Goal: Information Seeking & Learning: Learn about a topic

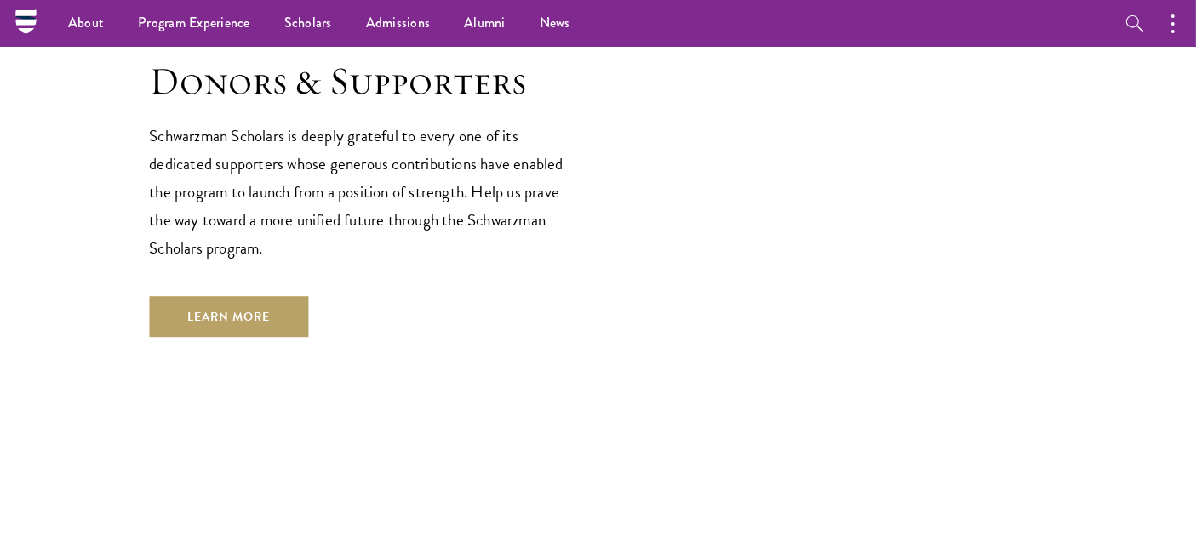
scroll to position [4636, 0]
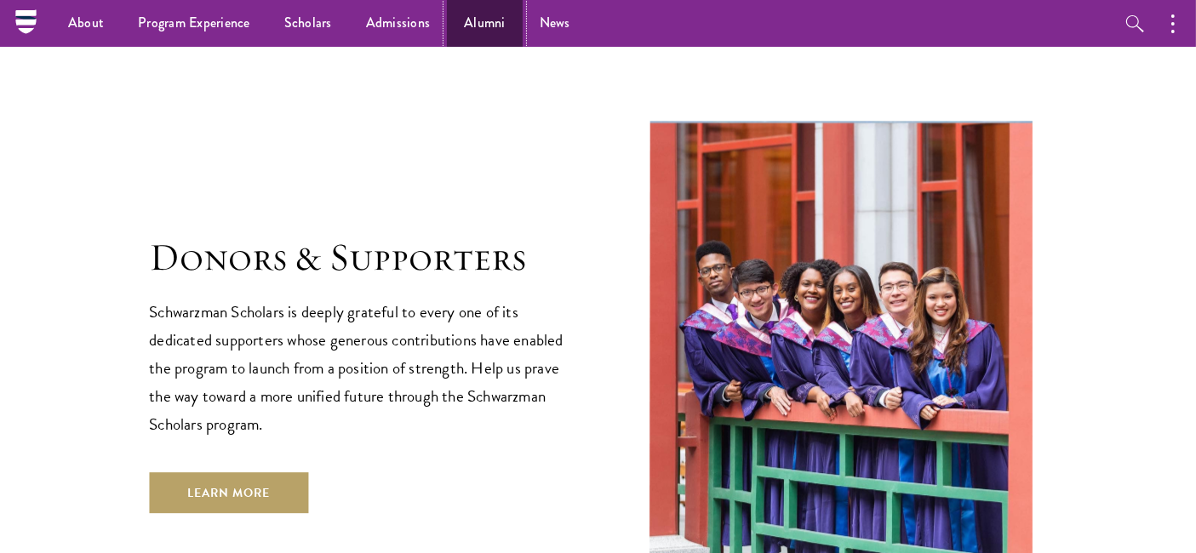
click at [455, 20] on link "Alumni" at bounding box center [485, 23] width 76 height 47
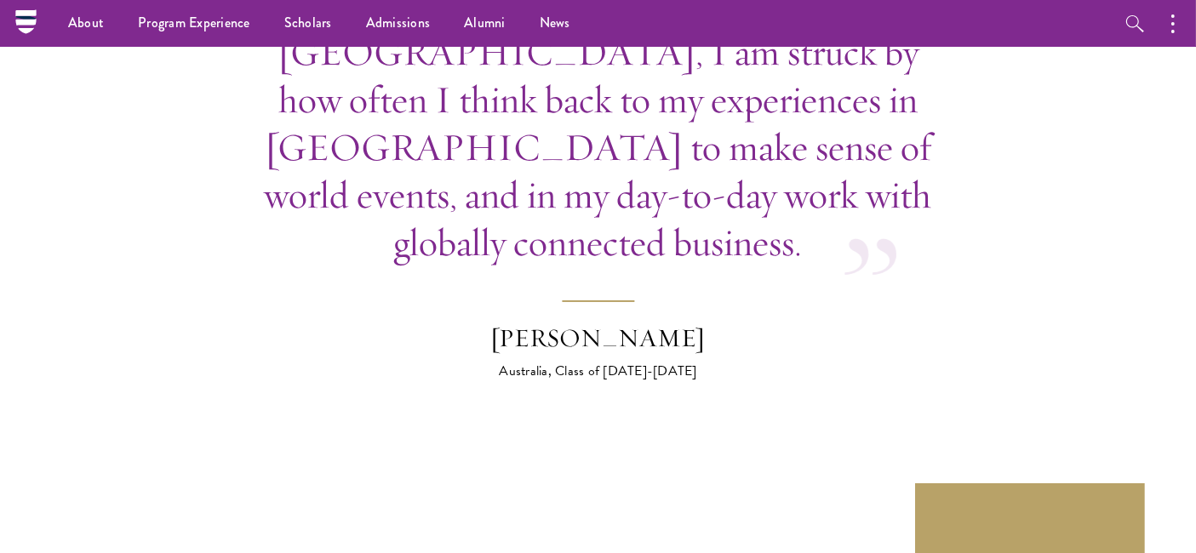
scroll to position [5936, 0]
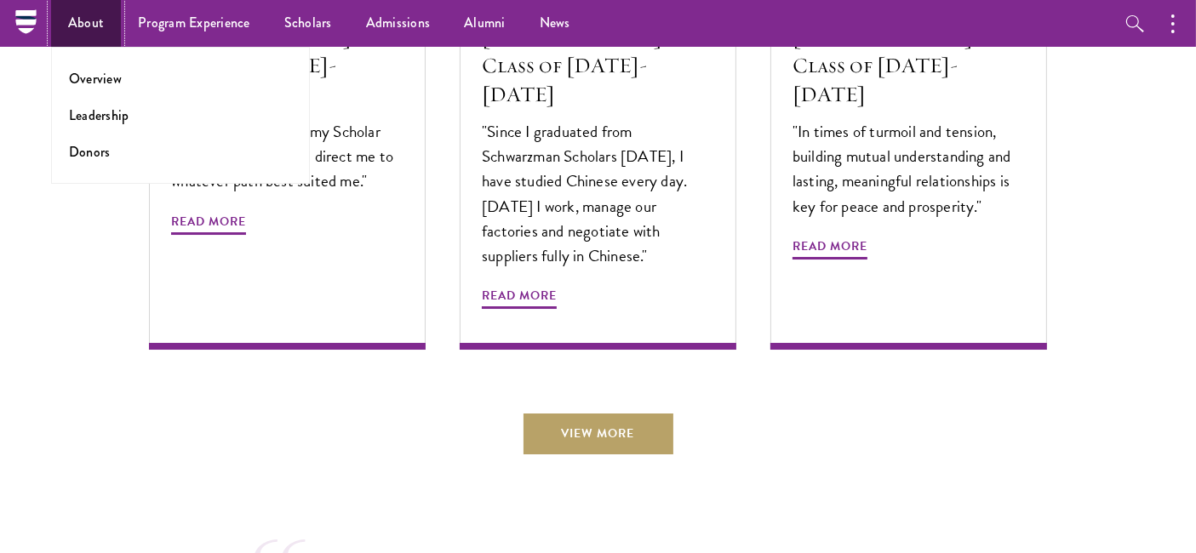
click at [78, 20] on link "About" at bounding box center [86, 23] width 70 height 47
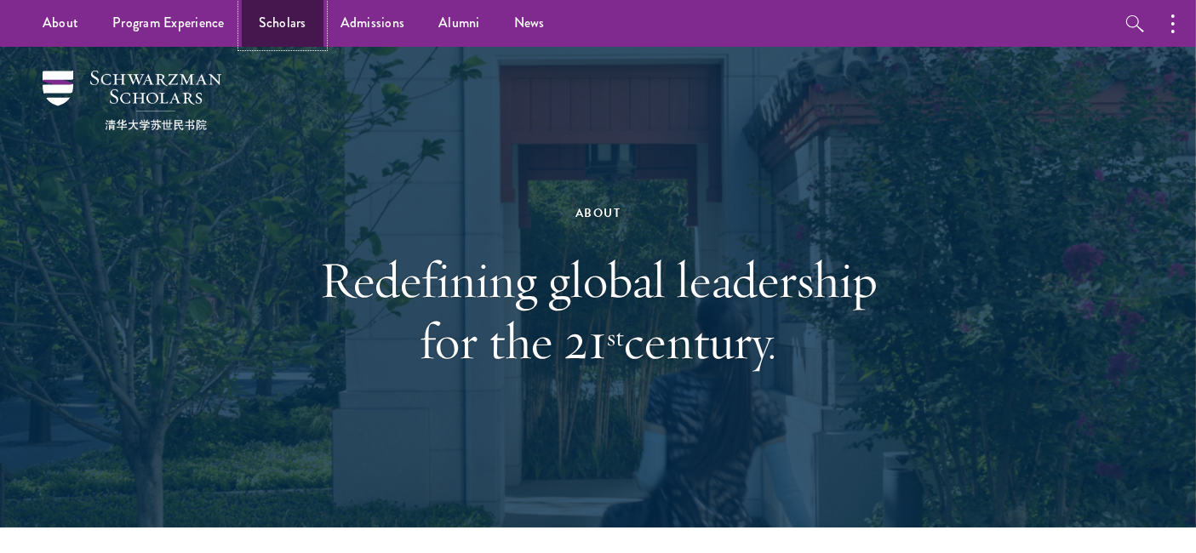
click at [288, 18] on link "Scholars" at bounding box center [283, 23] width 82 height 47
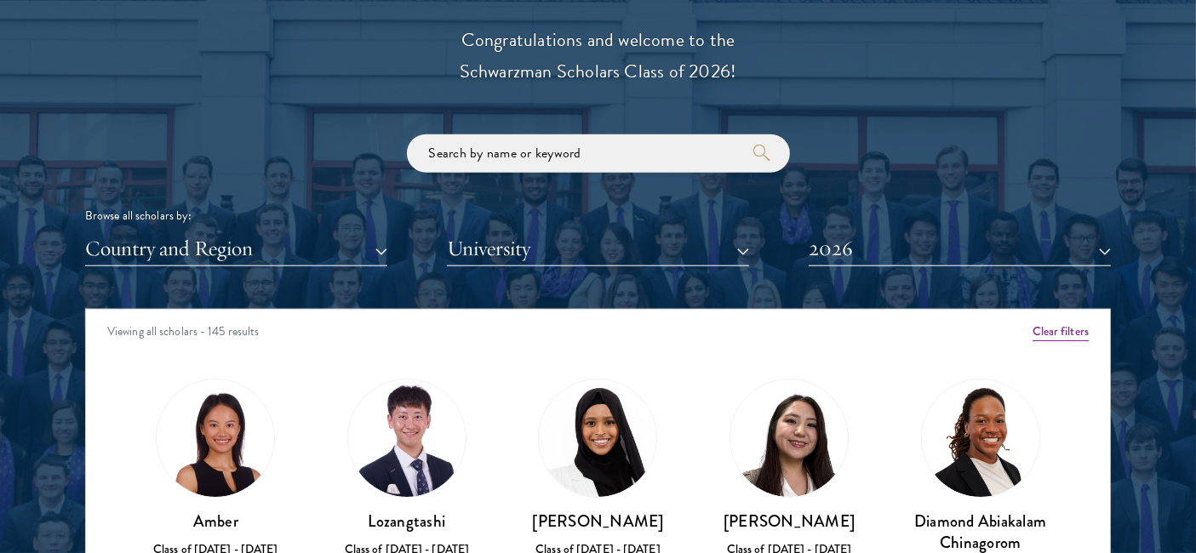
scroll to position [1987, 0]
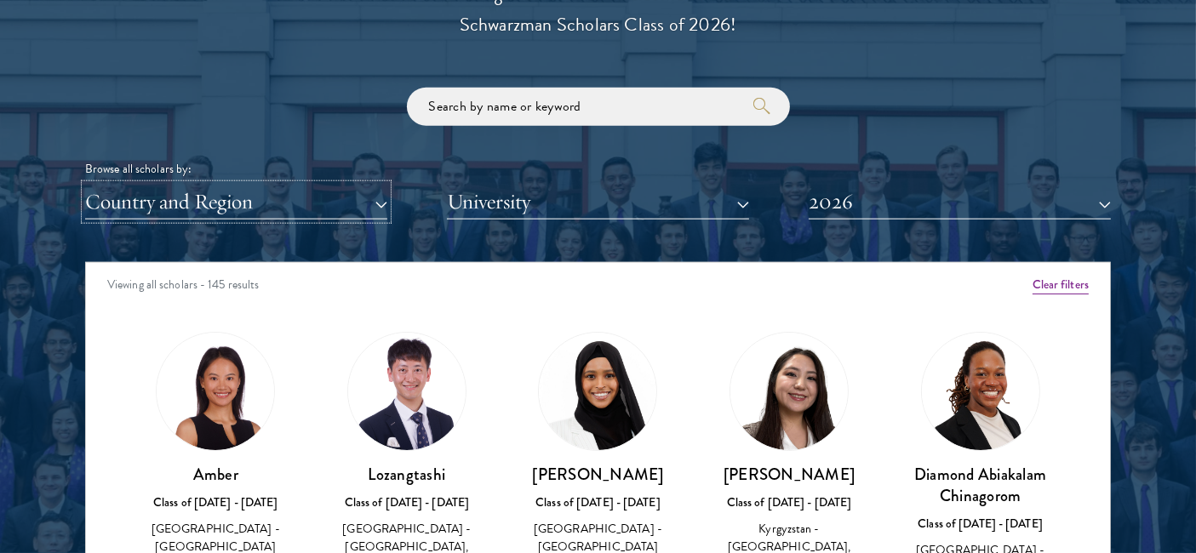
click at [357, 201] on button "Country and Region" at bounding box center [236, 202] width 302 height 35
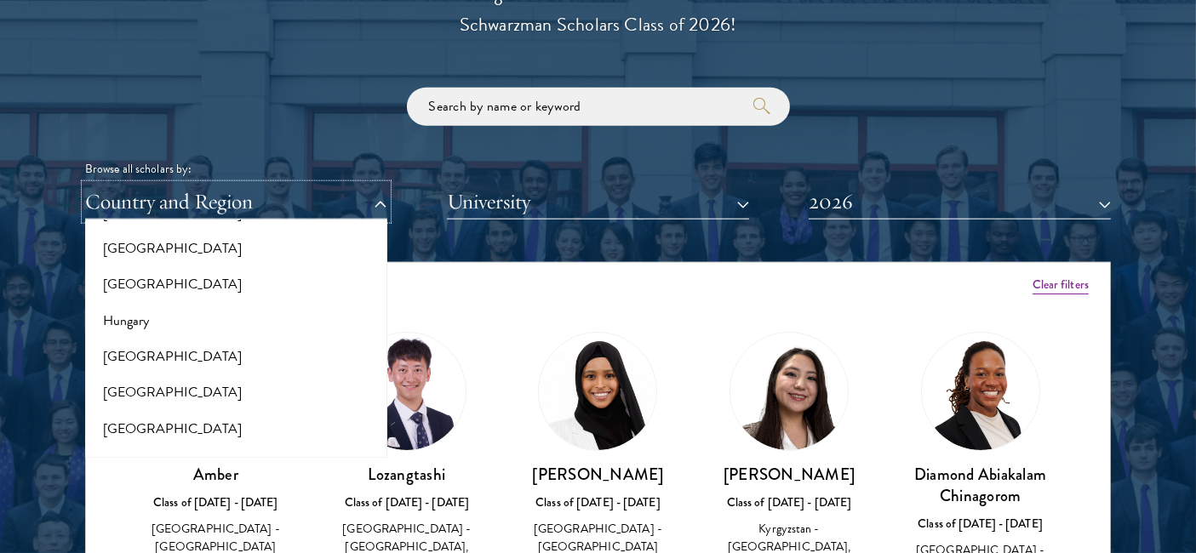
scroll to position [1892, 0]
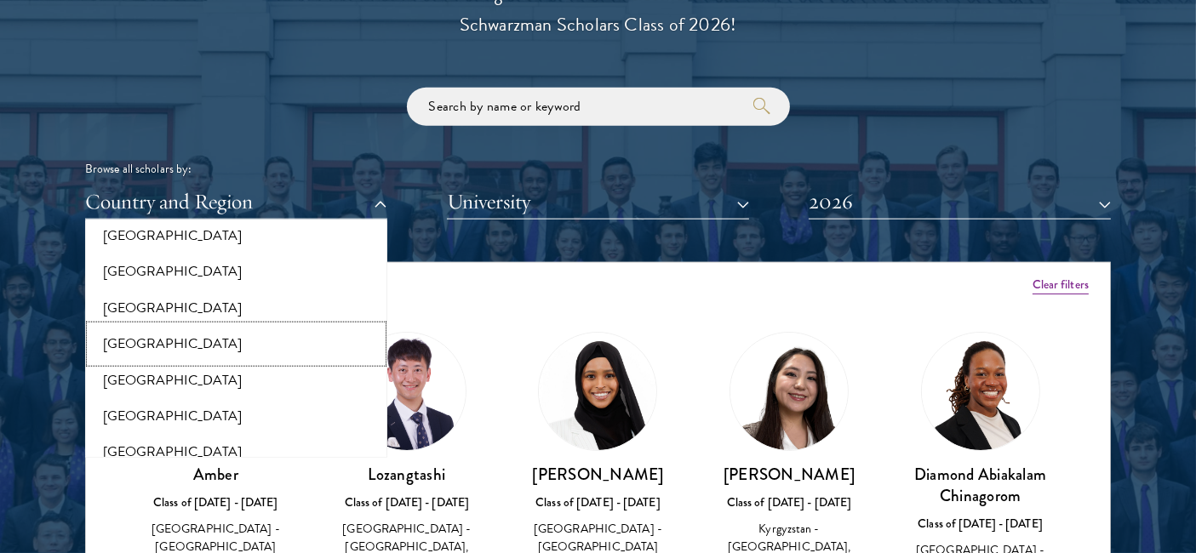
click at [322, 340] on button "[GEOGRAPHIC_DATA]" at bounding box center [236, 344] width 292 height 36
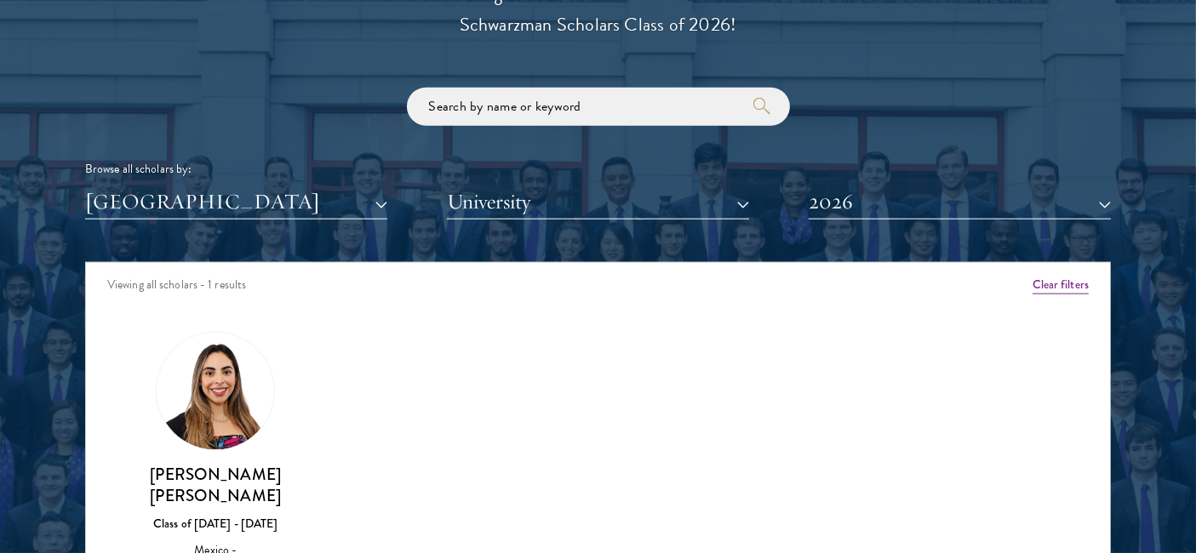
scroll to position [2081, 0]
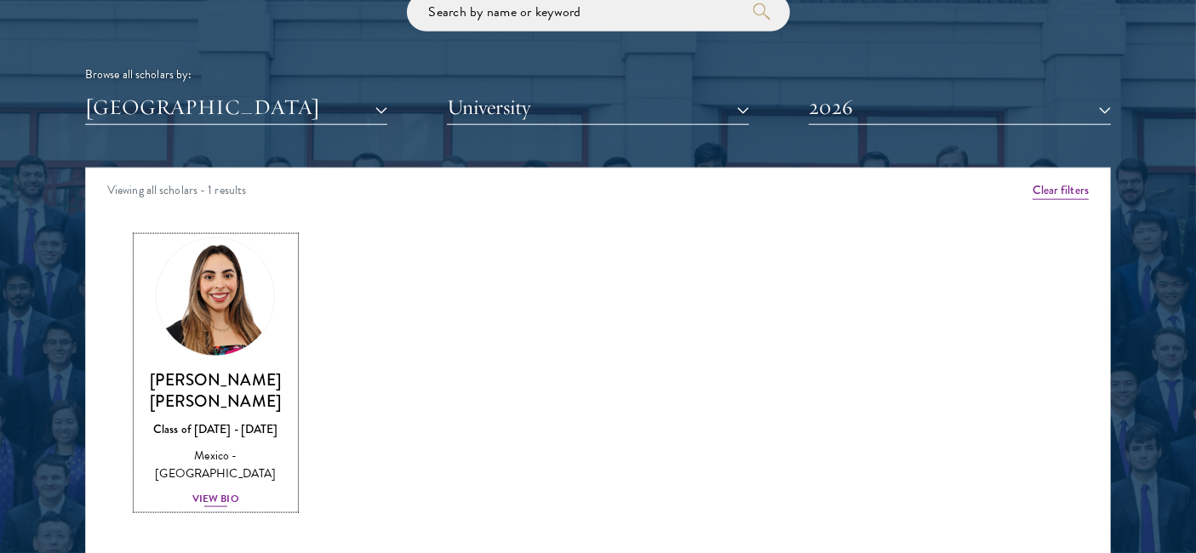
click at [212, 491] on div "View Bio" at bounding box center [215, 499] width 47 height 16
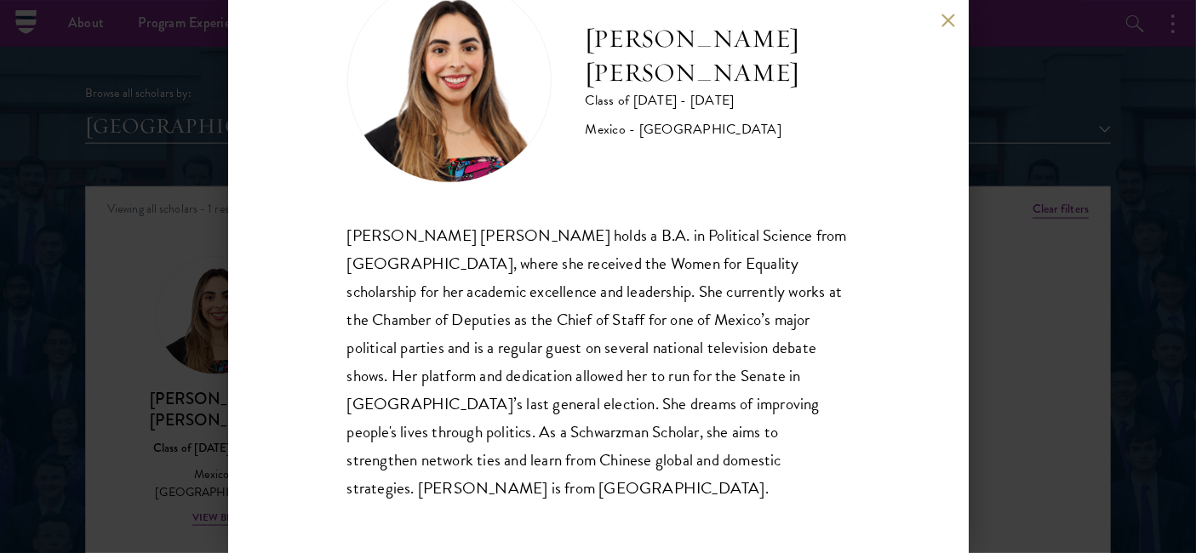
scroll to position [1892, 0]
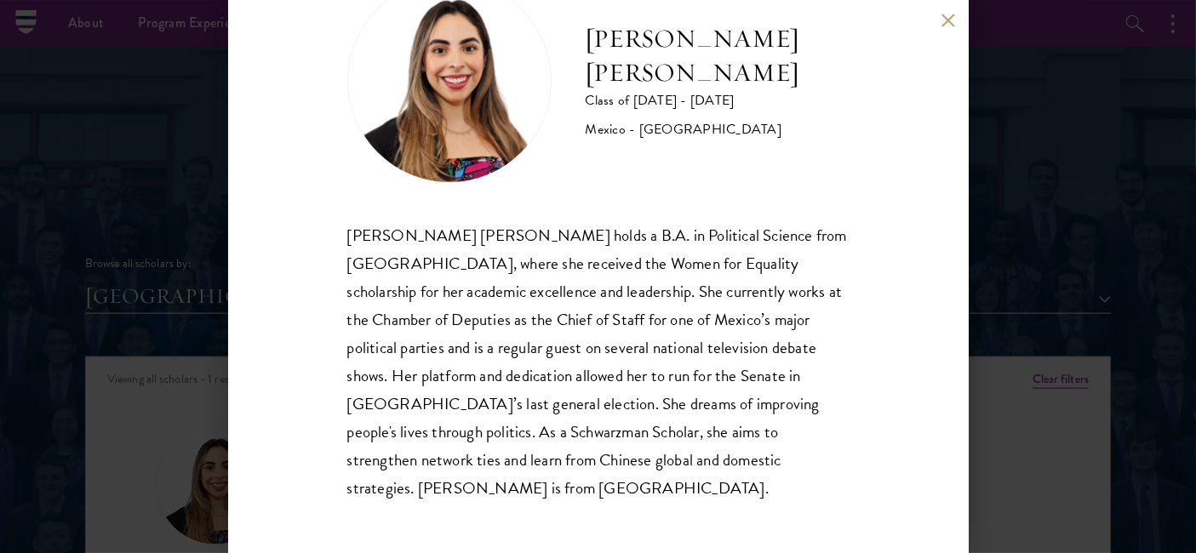
click at [949, 19] on button at bounding box center [949, 20] width 14 height 14
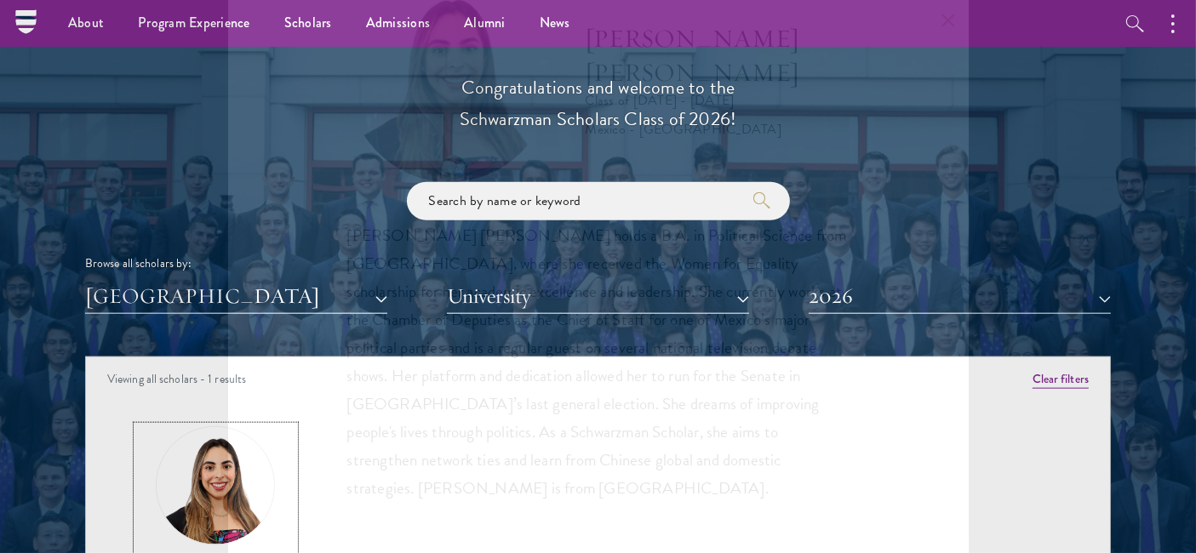
scroll to position [2014, 0]
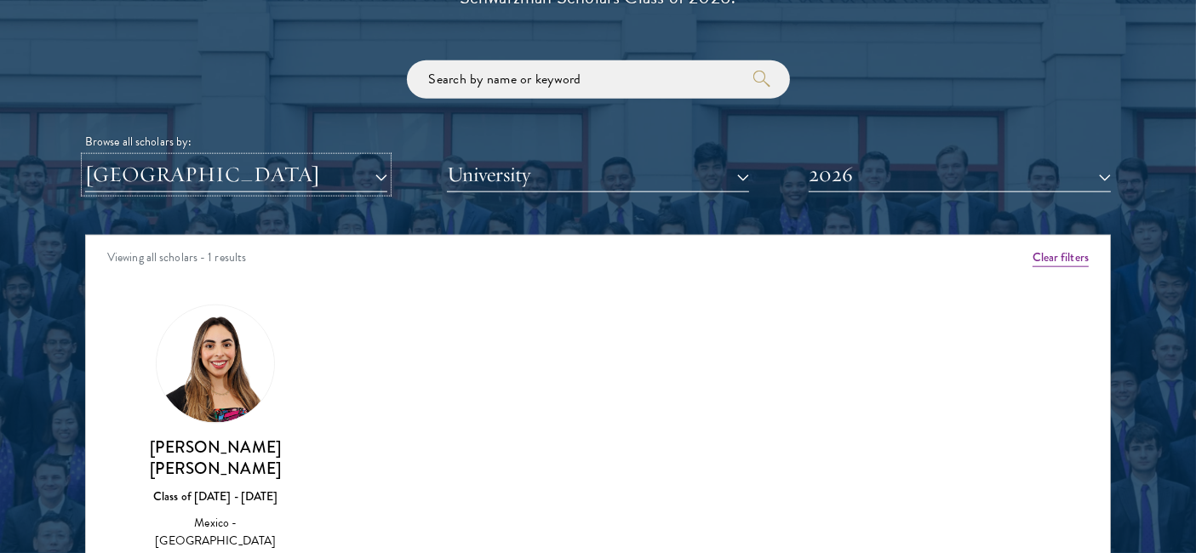
click at [382, 172] on button "[GEOGRAPHIC_DATA]" at bounding box center [236, 175] width 302 height 35
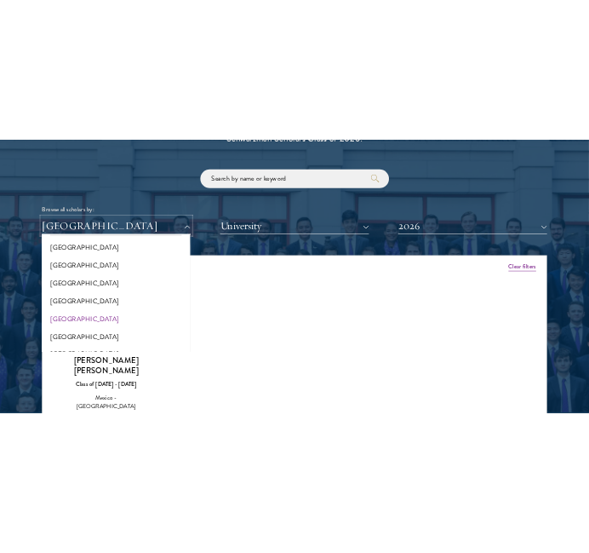
scroll to position [0, 0]
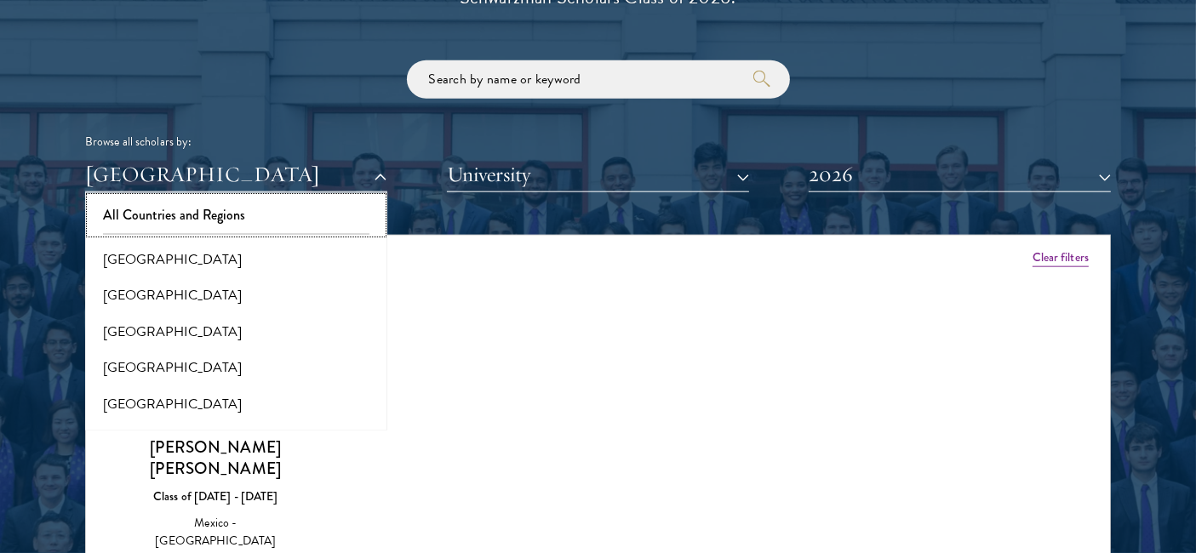
click at [155, 211] on button "All Countries and Regions" at bounding box center [236, 216] width 292 height 36
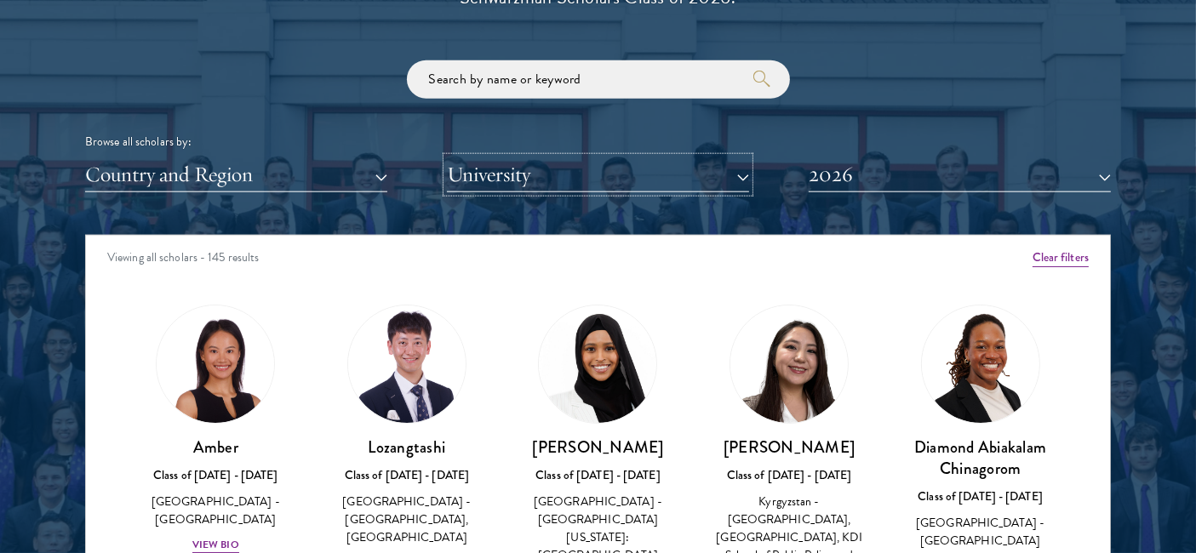
click at [473, 172] on button "University" at bounding box center [598, 175] width 302 height 35
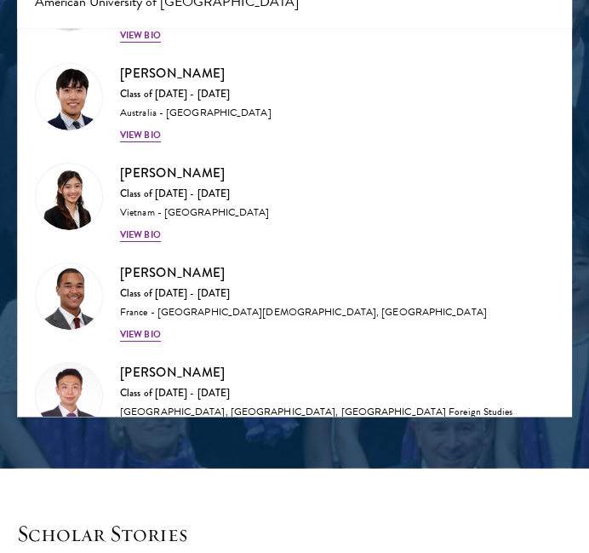
scroll to position [7758, 0]
